Goal: Task Accomplishment & Management: Complete application form

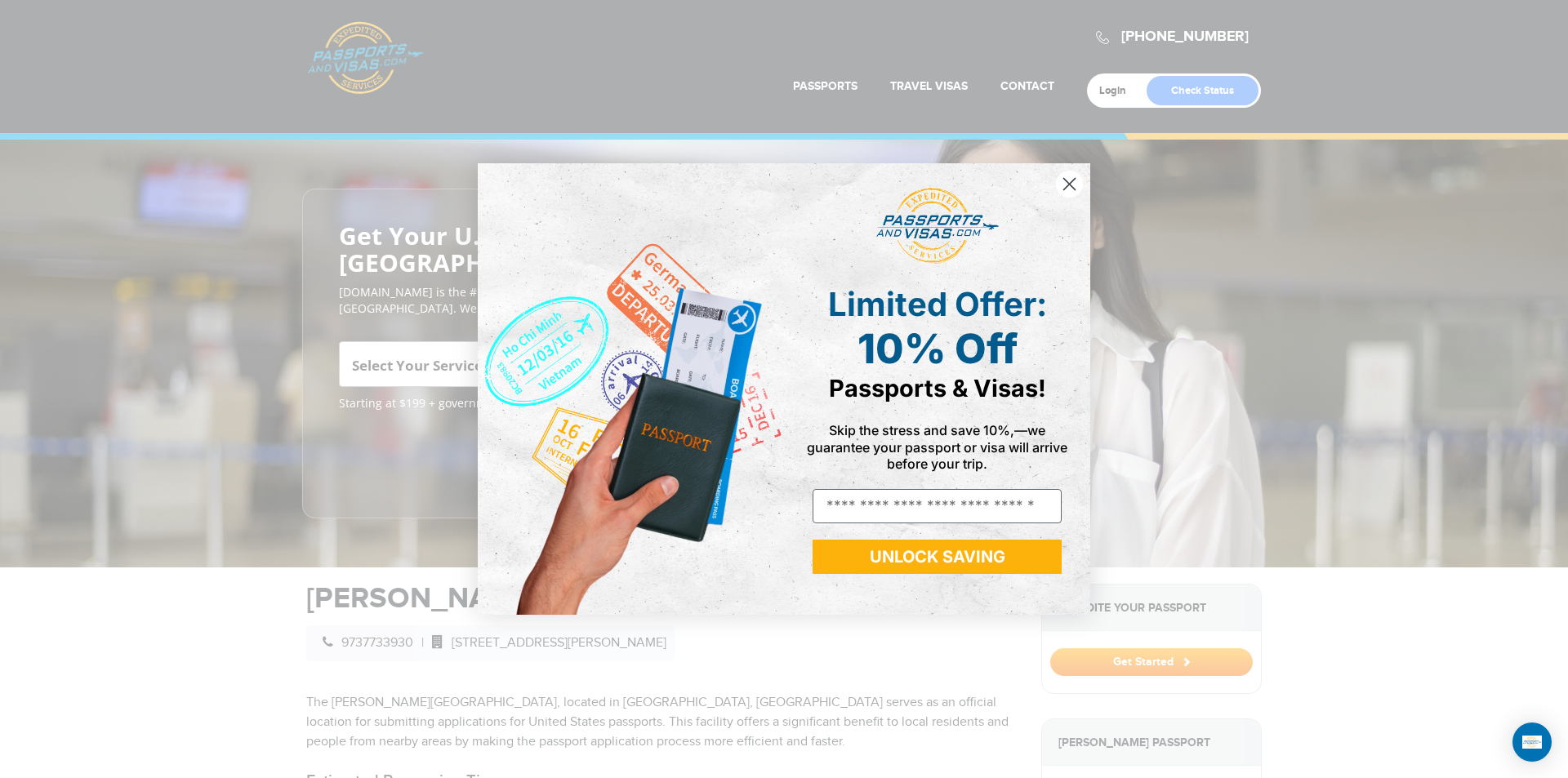
drag, startPoint x: 1564, startPoint y: 176, endPoint x: 1565, endPoint y: 191, distance: 15.0
click at [1556, 191] on div "Close dialog Limited Offer: 10% Off Passports & Visas! Skip the stress and save…" at bounding box center [784, 389] width 1568 height 778
click at [1066, 180] on icon "Close dialog" at bounding box center [1070, 184] width 12 height 12
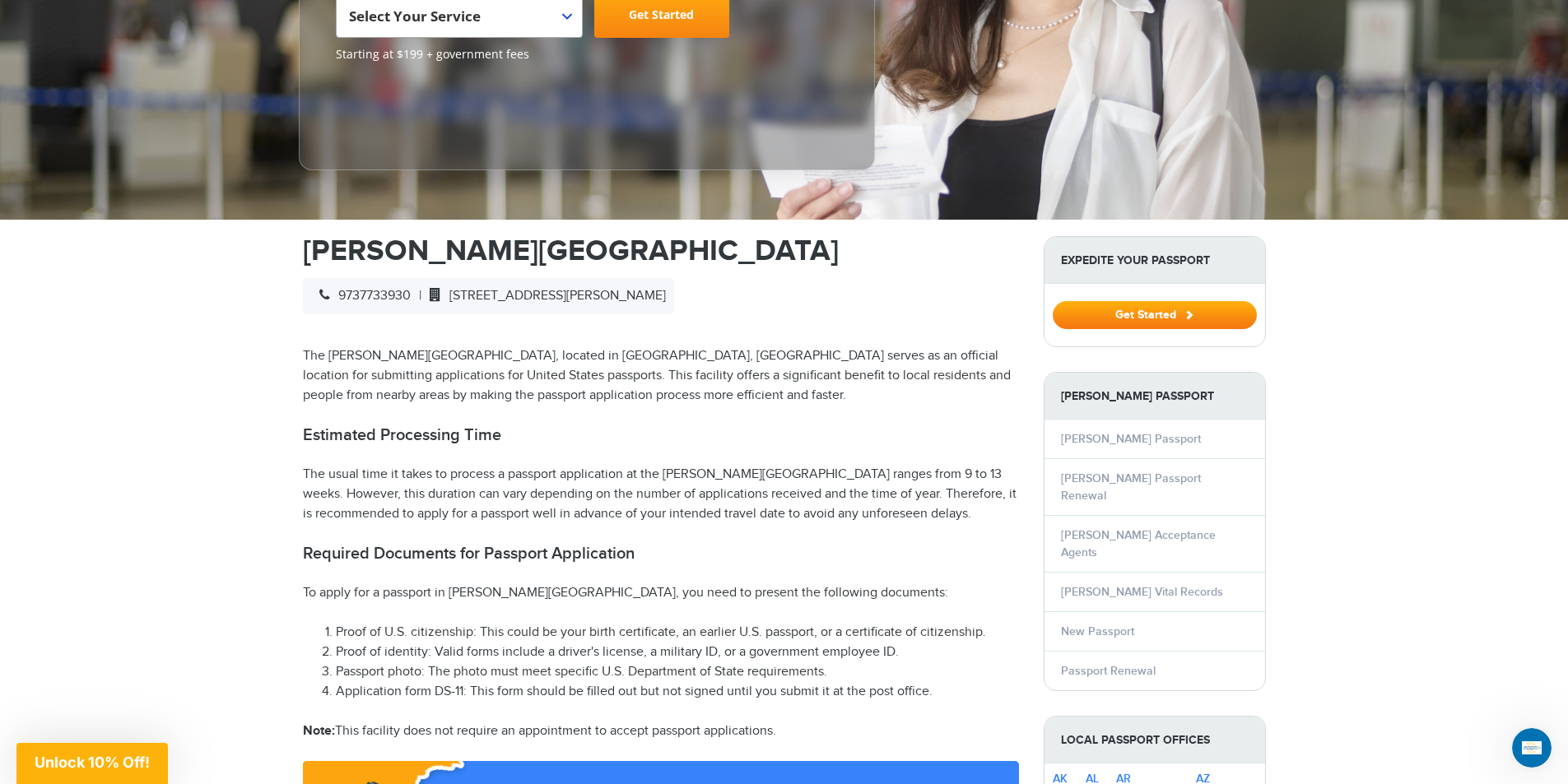
scroll to position [466, 0]
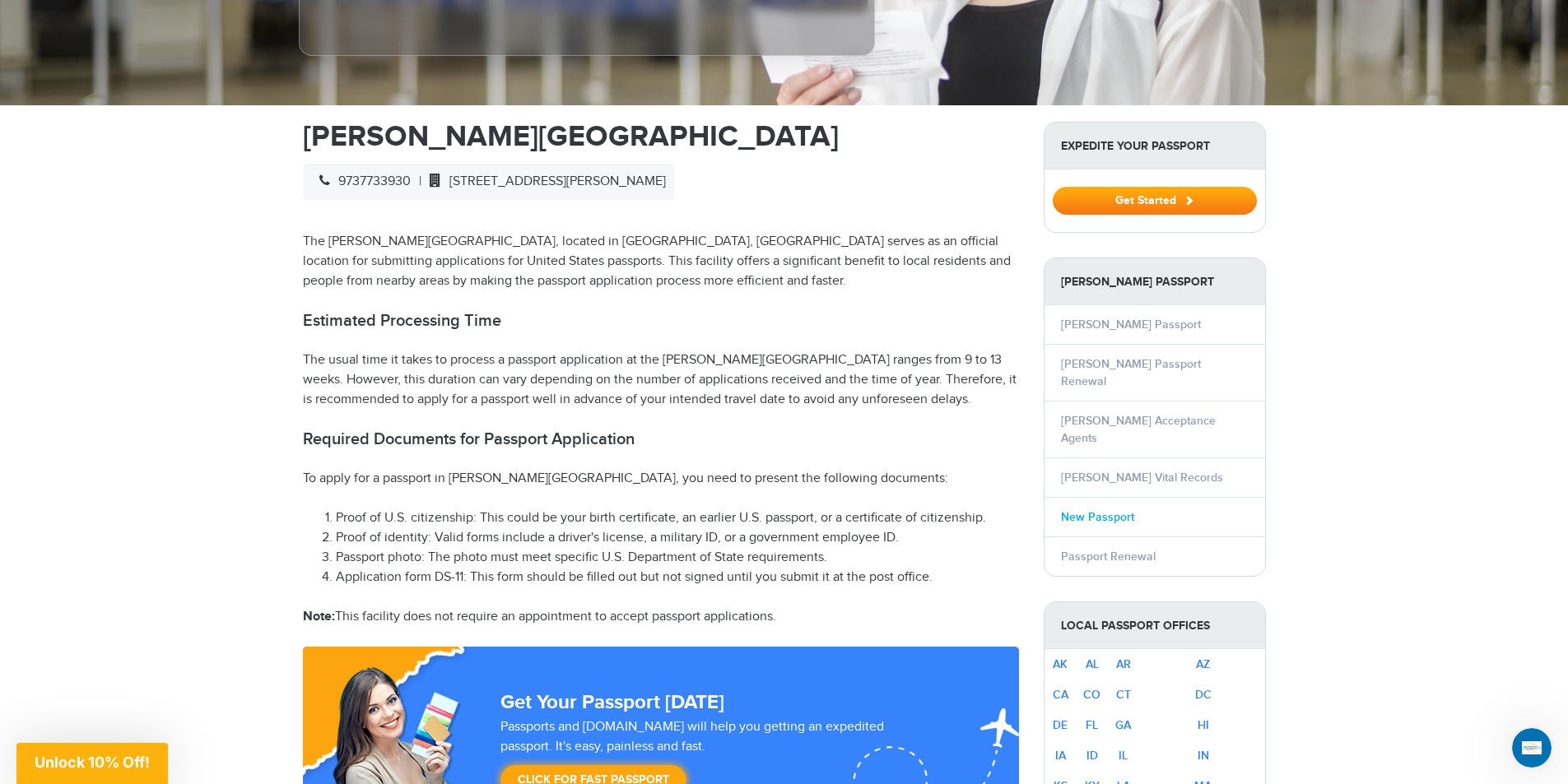
click at [1107, 510] on link "New Passport" at bounding box center [1097, 517] width 73 height 14
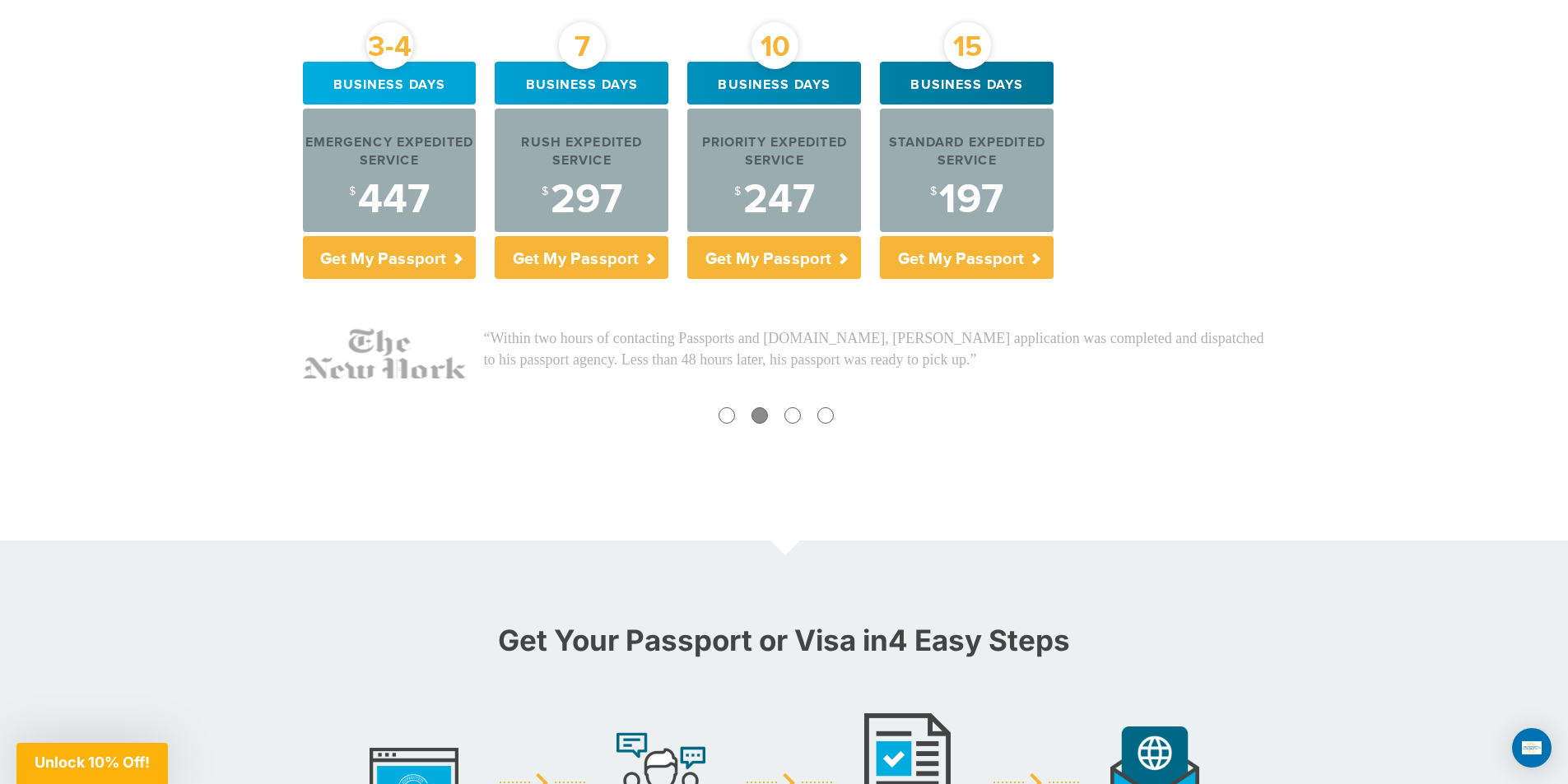
scroll to position [746, 0]
